Goal: Find specific page/section: Find specific page/section

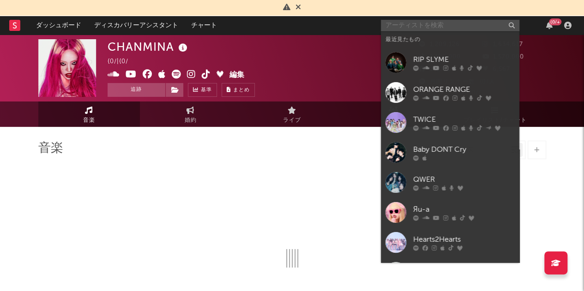
click at [426, 25] on input "text" at bounding box center [450, 26] width 138 height 12
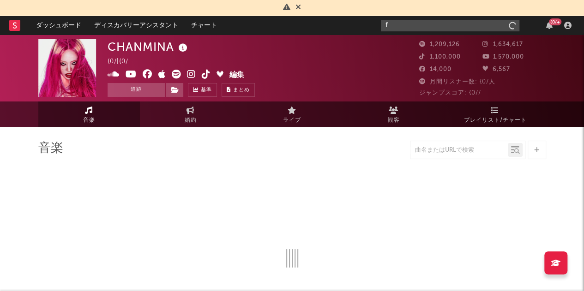
type input "f5"
select select "6m"
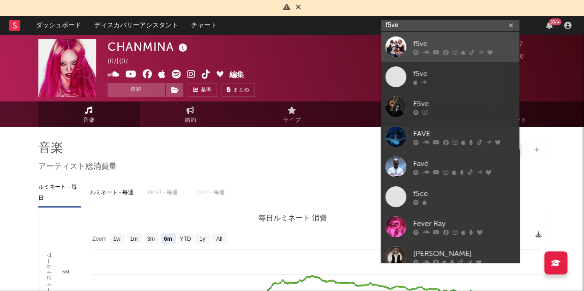
type input "f5ve"
click at [435, 46] on div "f5ve" at bounding box center [464, 43] width 102 height 11
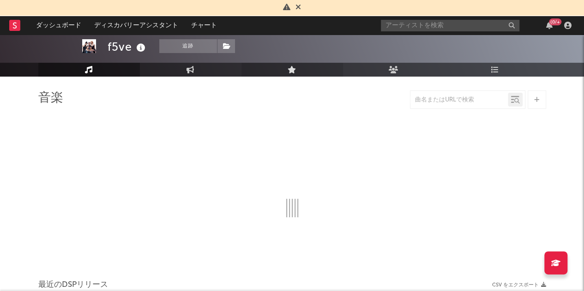
select select "6m"
